Goal: Task Accomplishment & Management: Use online tool/utility

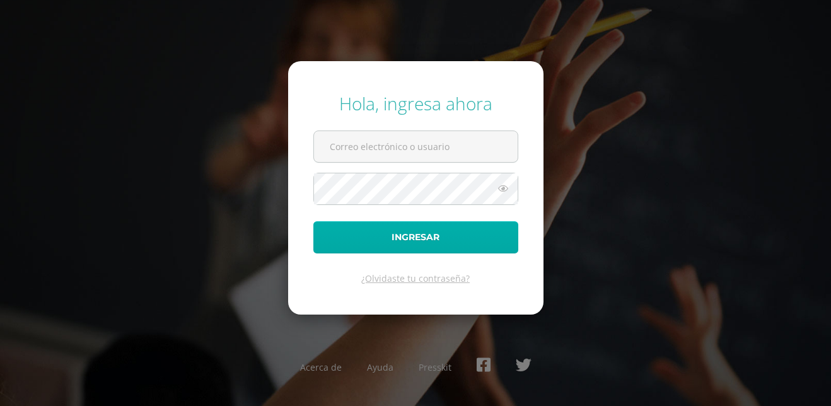
type input "[EMAIL_ADDRESS][DOMAIN_NAME]"
click at [436, 237] on button "Ingresar" at bounding box center [415, 237] width 205 height 32
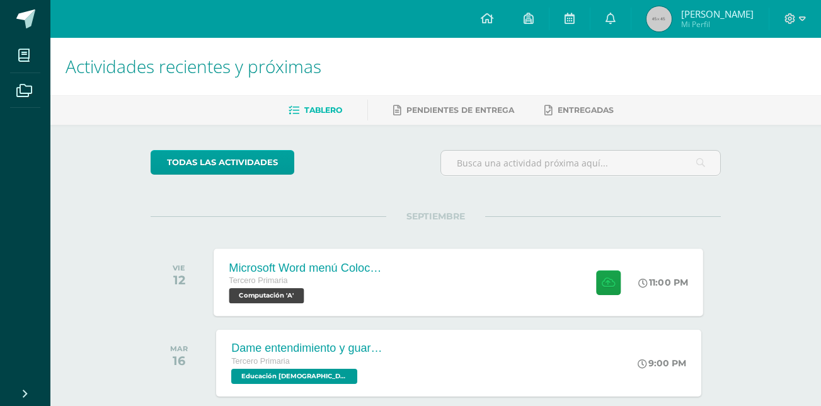
click at [284, 289] on span "Computación 'A'" at bounding box center [266, 295] width 75 height 15
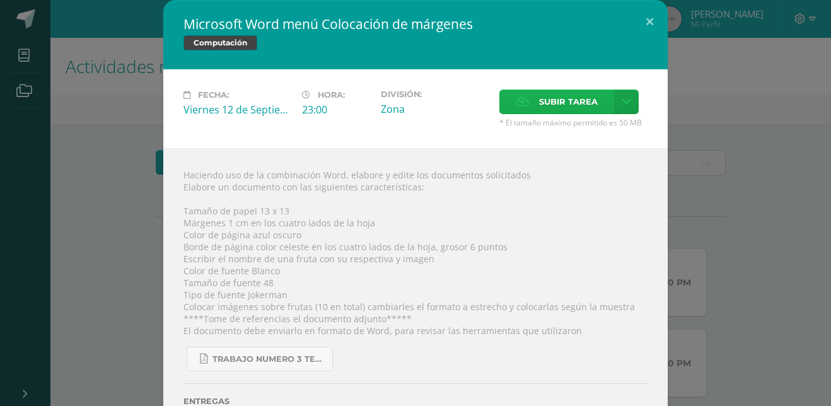
click at [551, 105] on span "Subir tarea" at bounding box center [568, 101] width 59 height 23
click at [0, 0] on input "Subir tarea" at bounding box center [0, 0] width 0 height 0
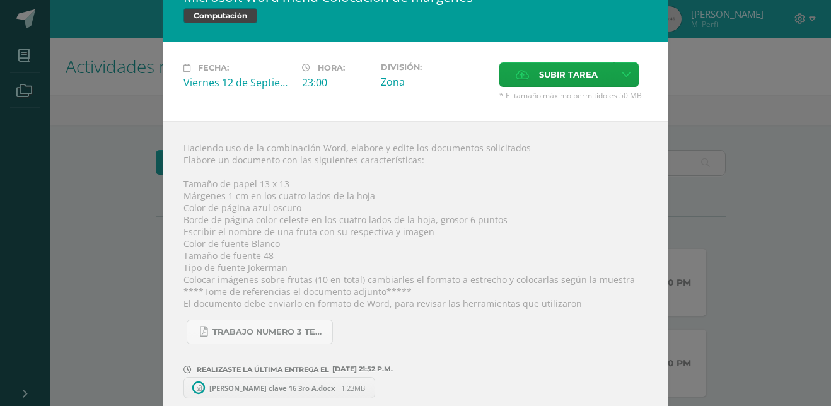
scroll to position [40, 0]
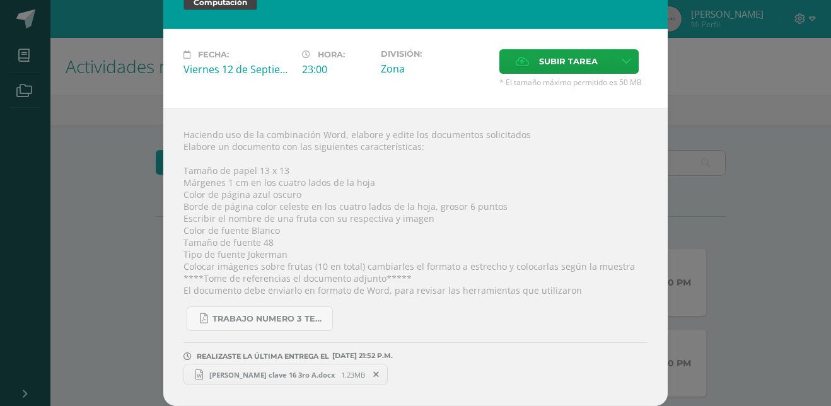
click at [224, 378] on span "Valery Perez clave 16 3ro A.docx" at bounding box center [272, 374] width 138 height 9
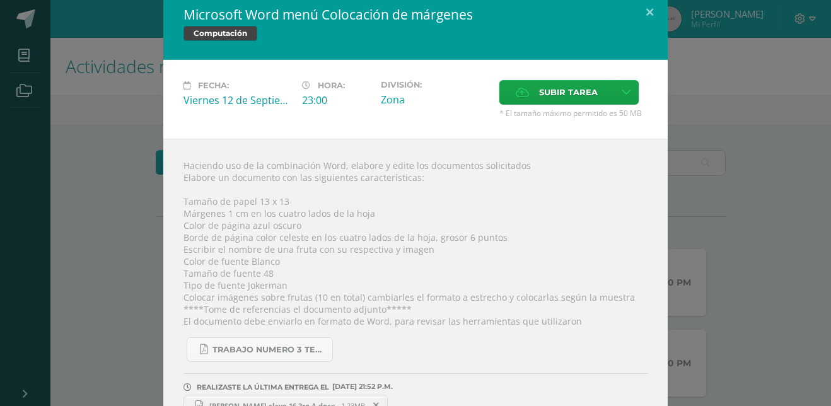
scroll to position [0, 0]
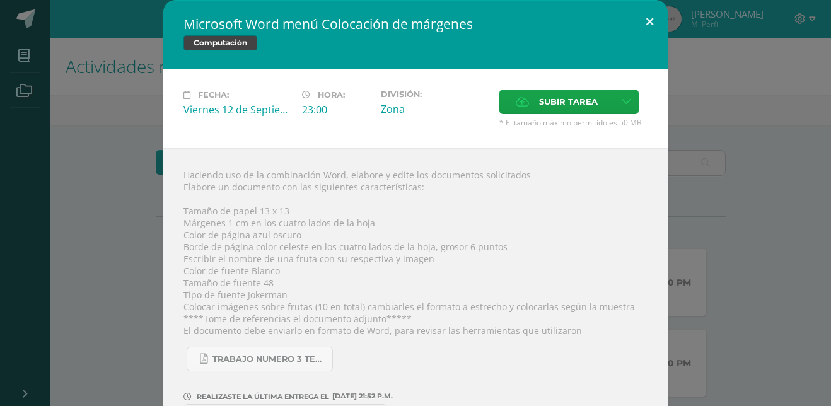
click at [649, 20] on button at bounding box center [650, 21] width 36 height 43
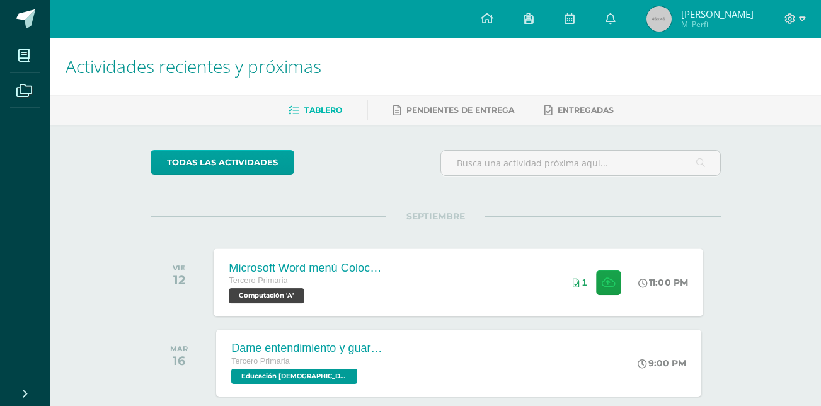
click at [582, 277] on span "1" at bounding box center [584, 282] width 5 height 10
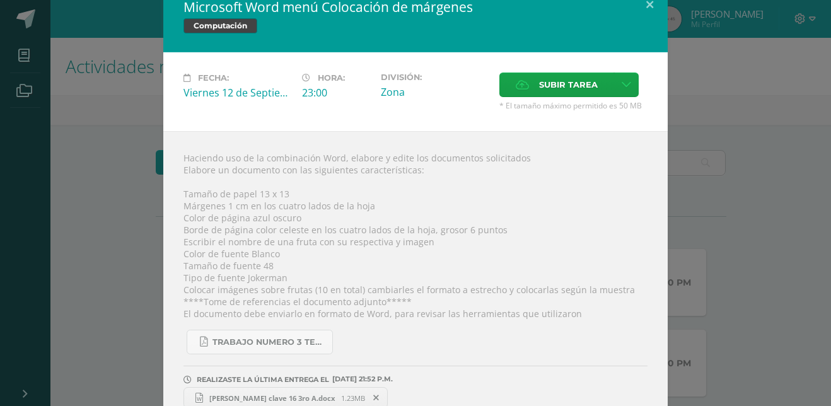
scroll to position [40, 0]
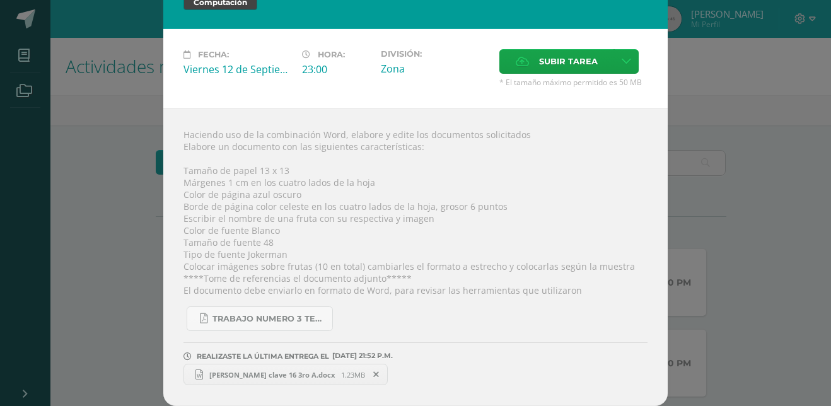
click at [222, 375] on span "Valery Perez clave 16 3ro A.docx" at bounding box center [272, 374] width 138 height 9
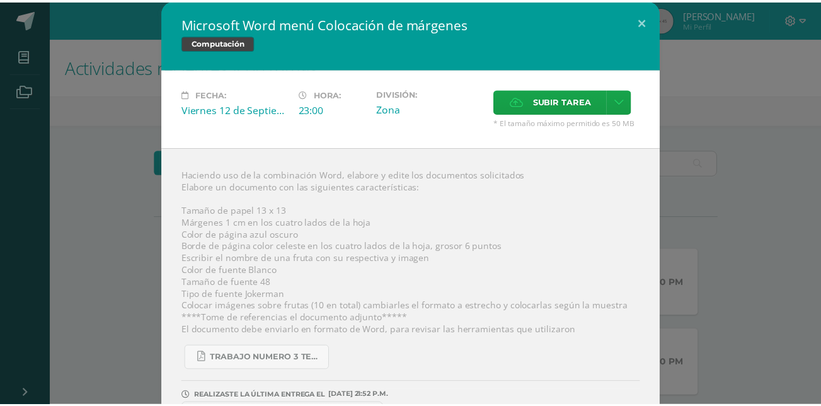
scroll to position [0, 0]
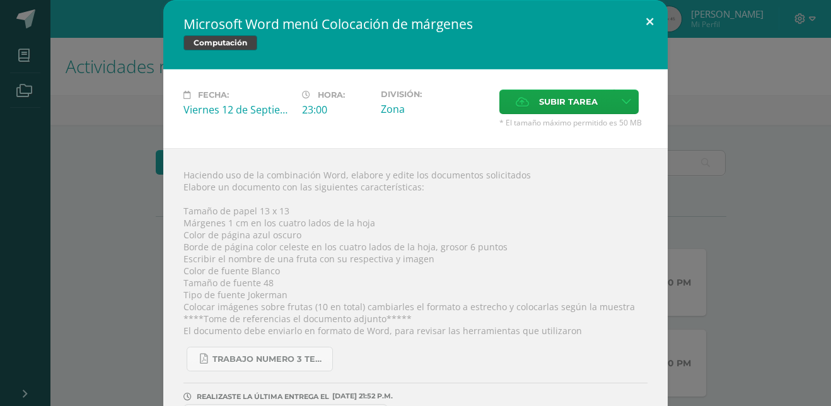
click at [645, 19] on button at bounding box center [650, 21] width 36 height 43
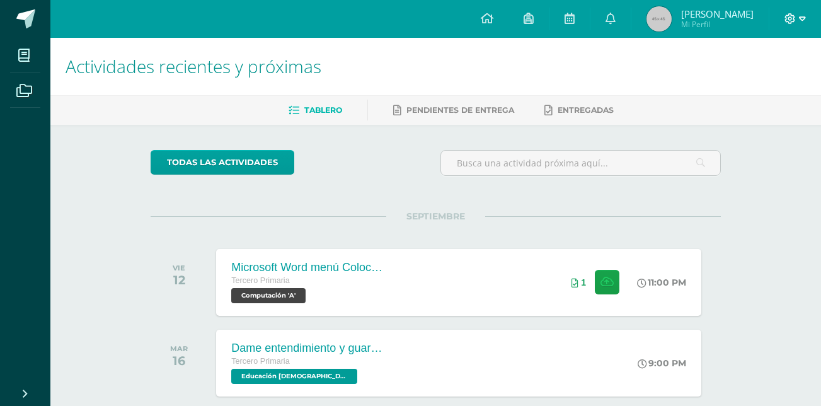
click at [804, 19] on icon at bounding box center [802, 18] width 7 height 4
click at [757, 86] on span "Cerrar sesión" at bounding box center [762, 85] width 57 height 12
